Goal: Download file/media

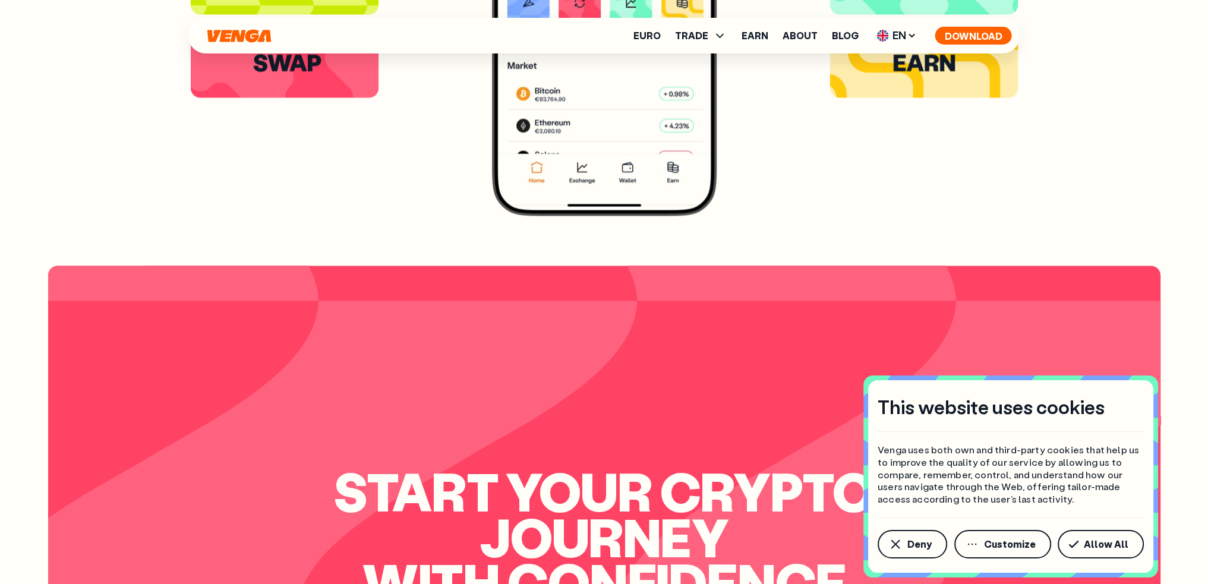
click at [970, 33] on button "Download" at bounding box center [974, 36] width 77 height 18
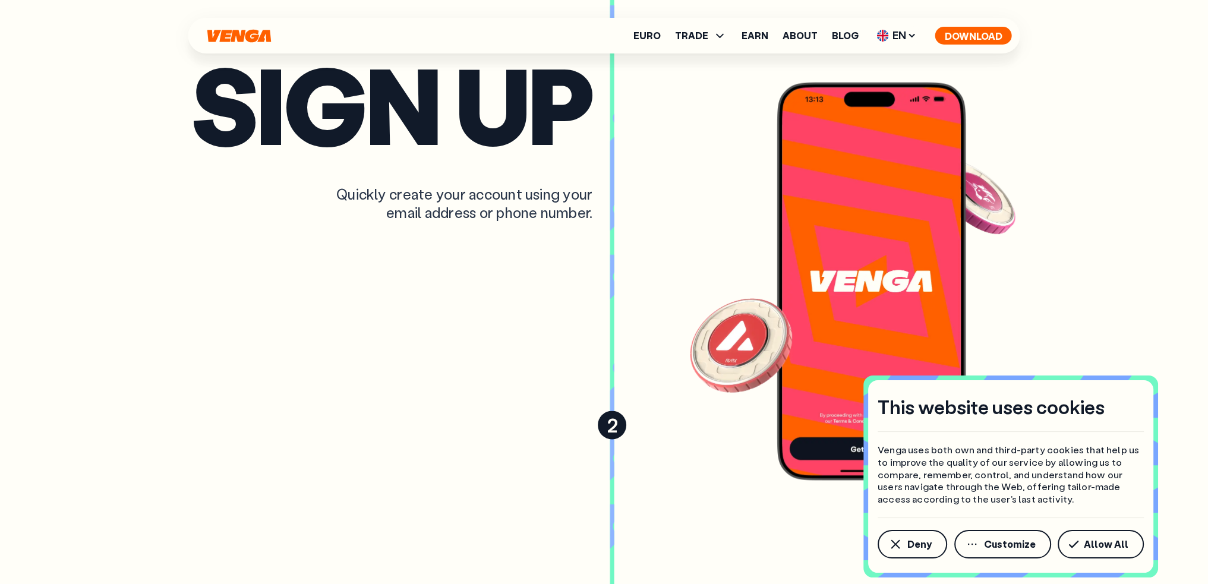
click at [981, 32] on button "Download" at bounding box center [974, 36] width 77 height 18
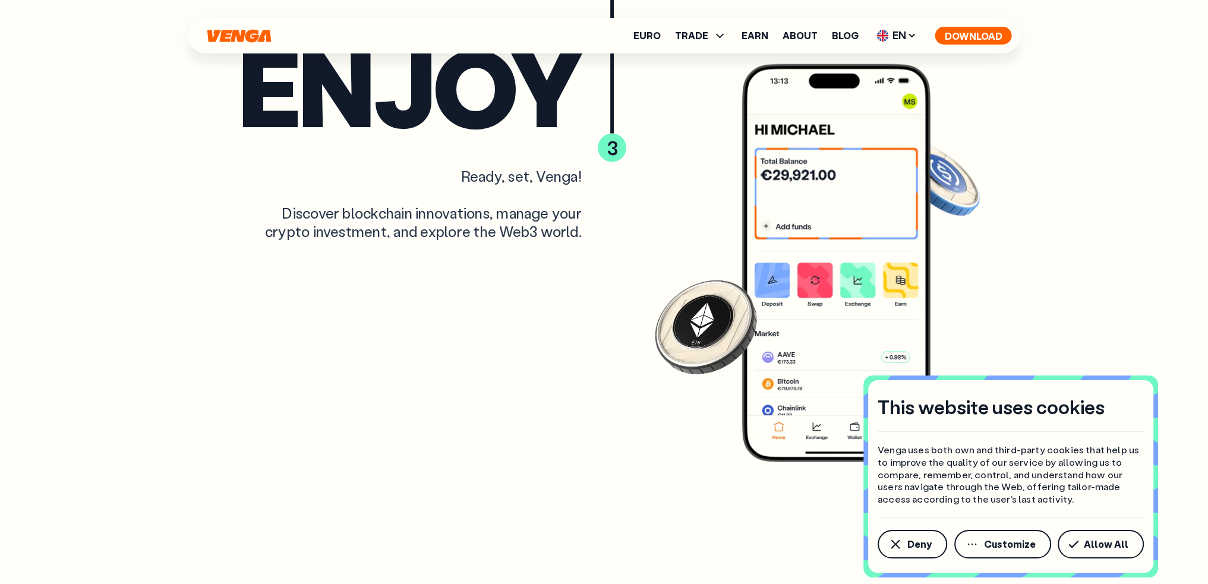
click at [980, 30] on button "Download" at bounding box center [974, 36] width 77 height 18
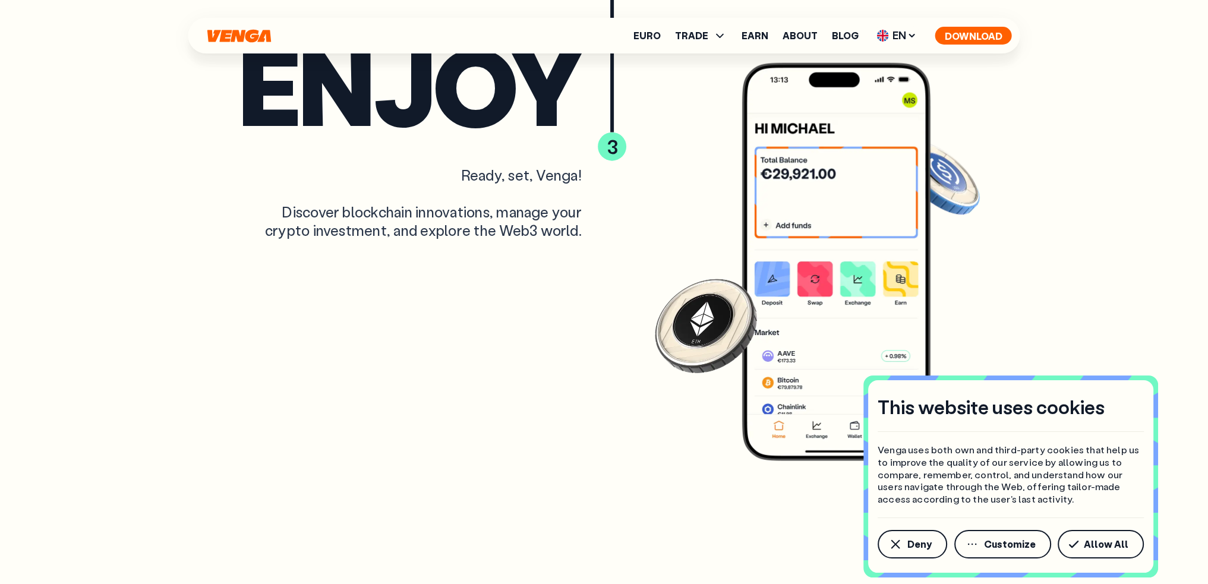
scroll to position [3785, 0]
click at [980, 30] on button "Download" at bounding box center [974, 36] width 77 height 18
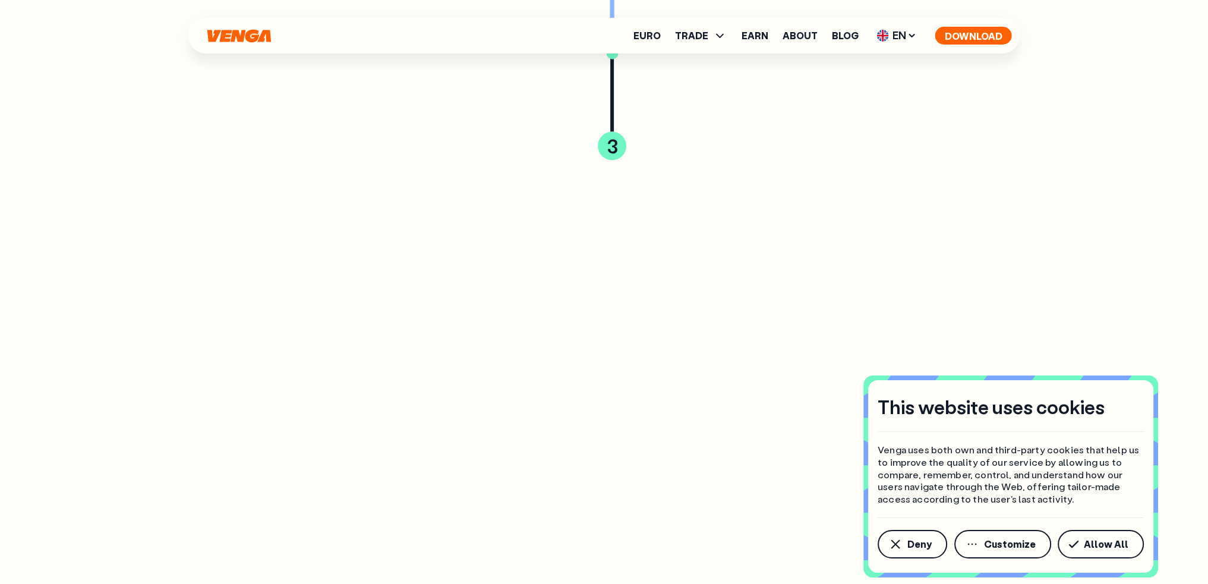
scroll to position [0, 0]
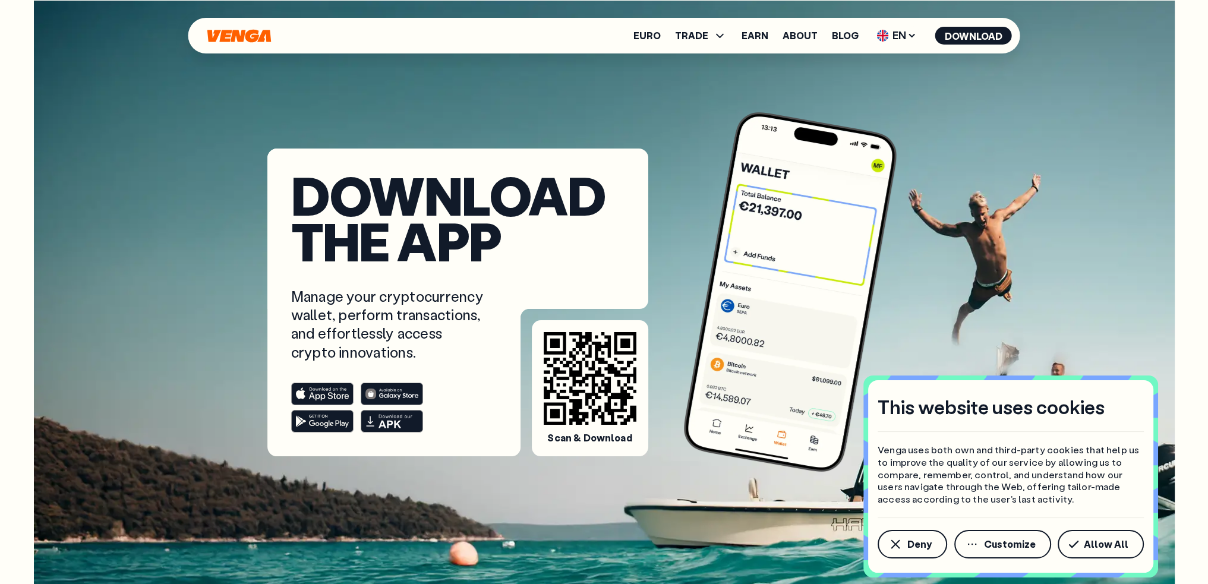
click at [389, 423] on icon at bounding box center [392, 421] width 62 height 23
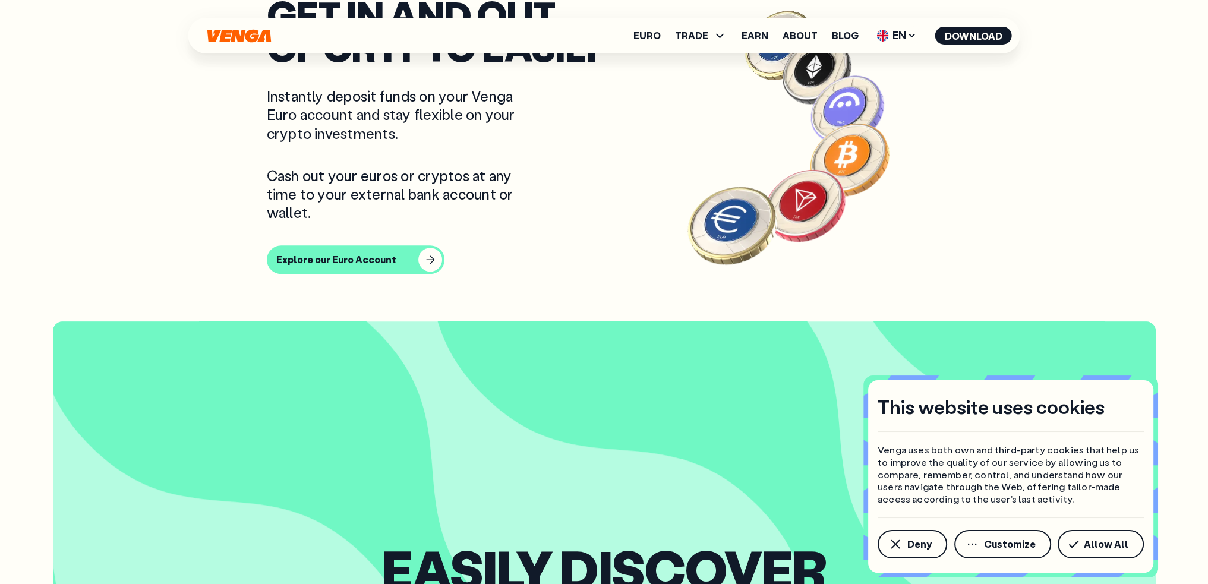
scroll to position [1070, 0]
